Goal: Task Accomplishment & Management: Complete application form

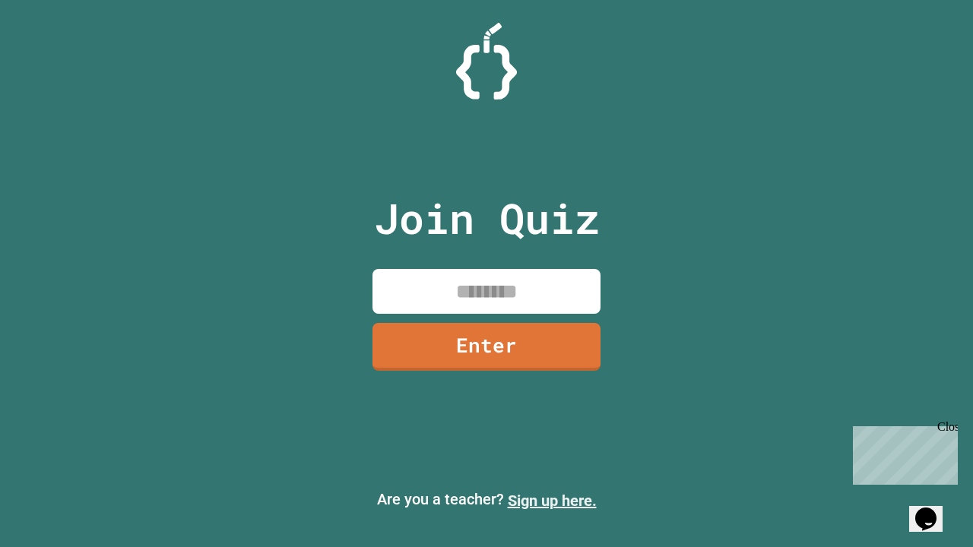
click at [552, 501] on link "Sign up here." at bounding box center [552, 501] width 89 height 18
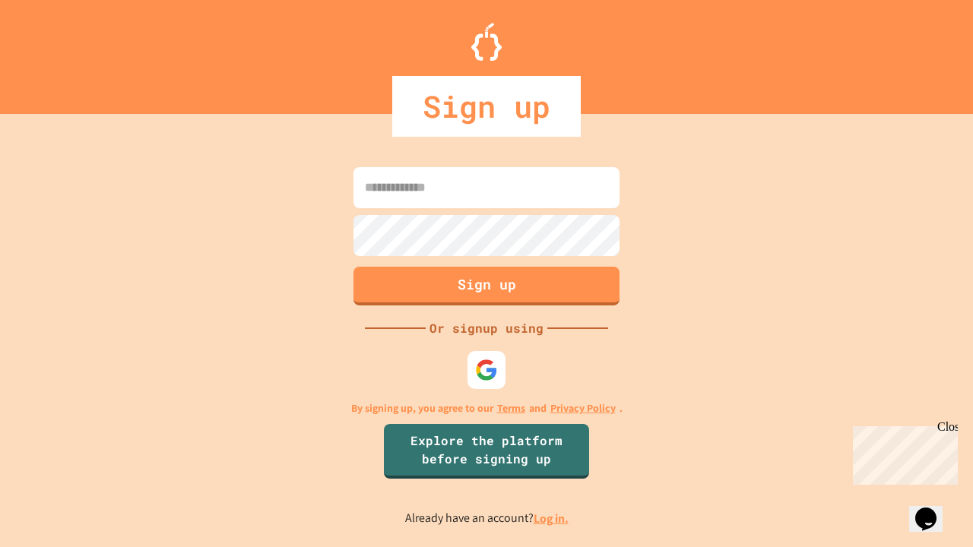
click at [552, 518] on link "Log in." at bounding box center [551, 519] width 35 height 16
